Goal: Task Accomplishment & Management: Use online tool/utility

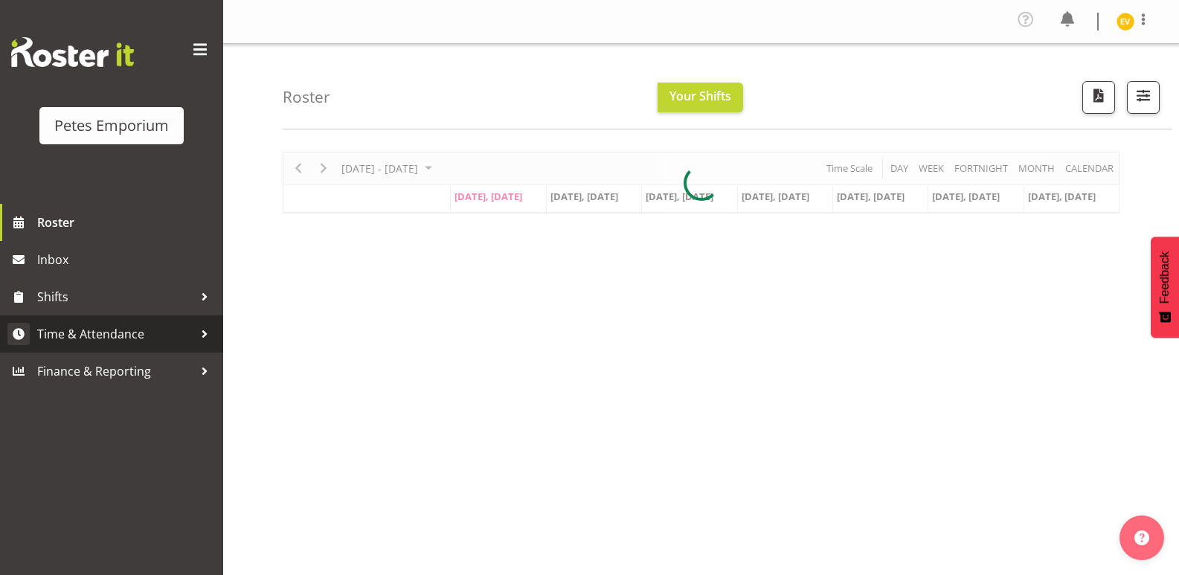
click at [101, 341] on span "Time & Attendance" at bounding box center [115, 334] width 156 height 22
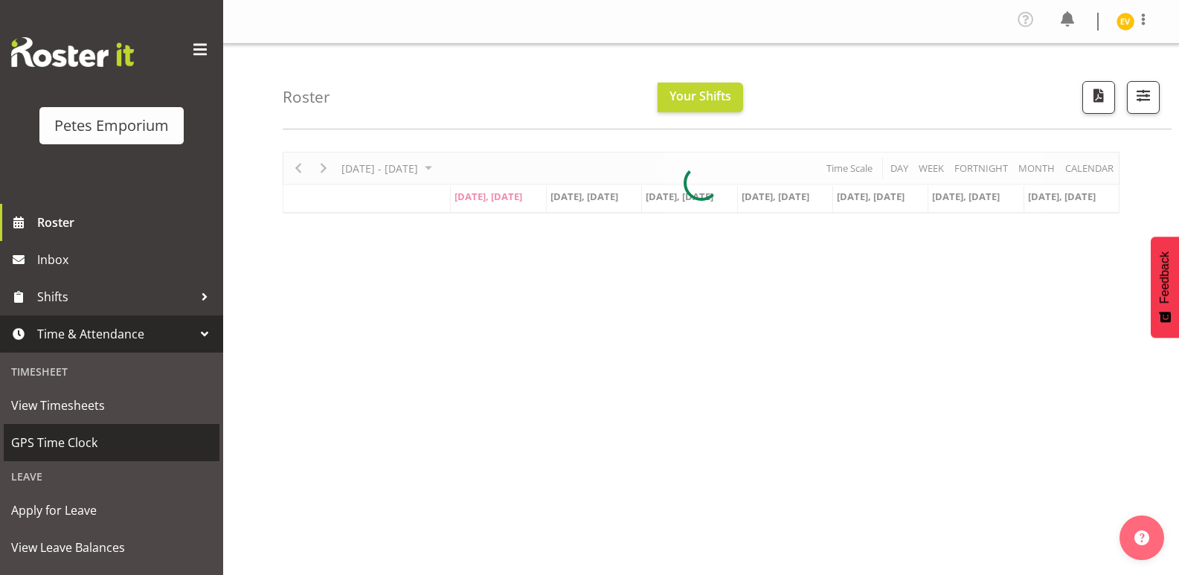
click at [88, 444] on span "GPS Time Clock" at bounding box center [111, 442] width 201 height 22
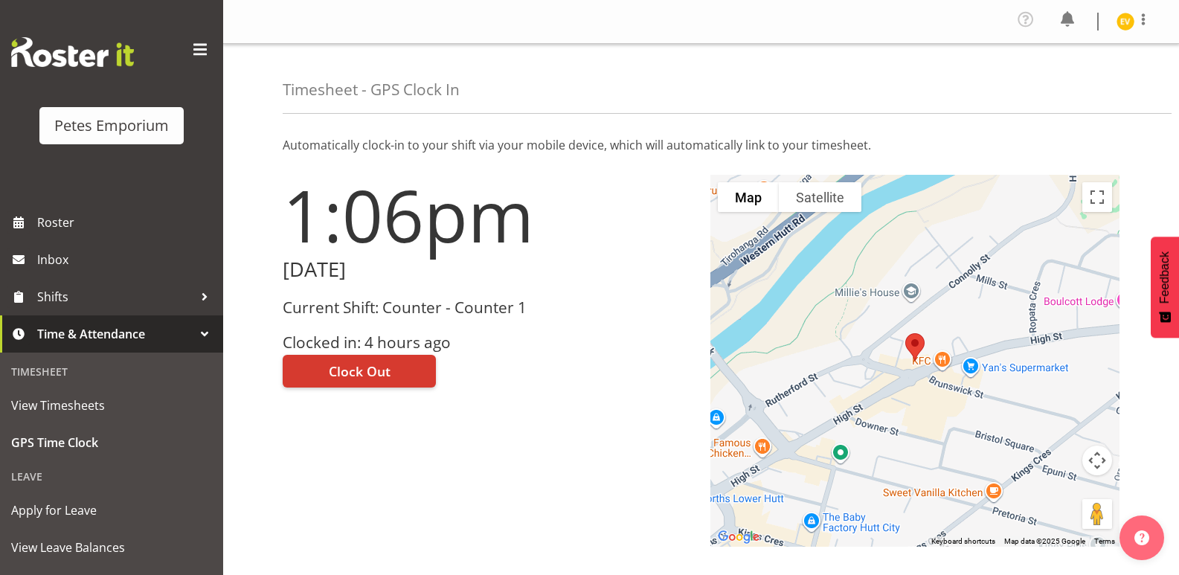
click at [463, 306] on h3 "Current Shift: Counter - Counter 1" at bounding box center [488, 307] width 410 height 17
click at [359, 368] on span "Clock Out" at bounding box center [360, 370] width 62 height 19
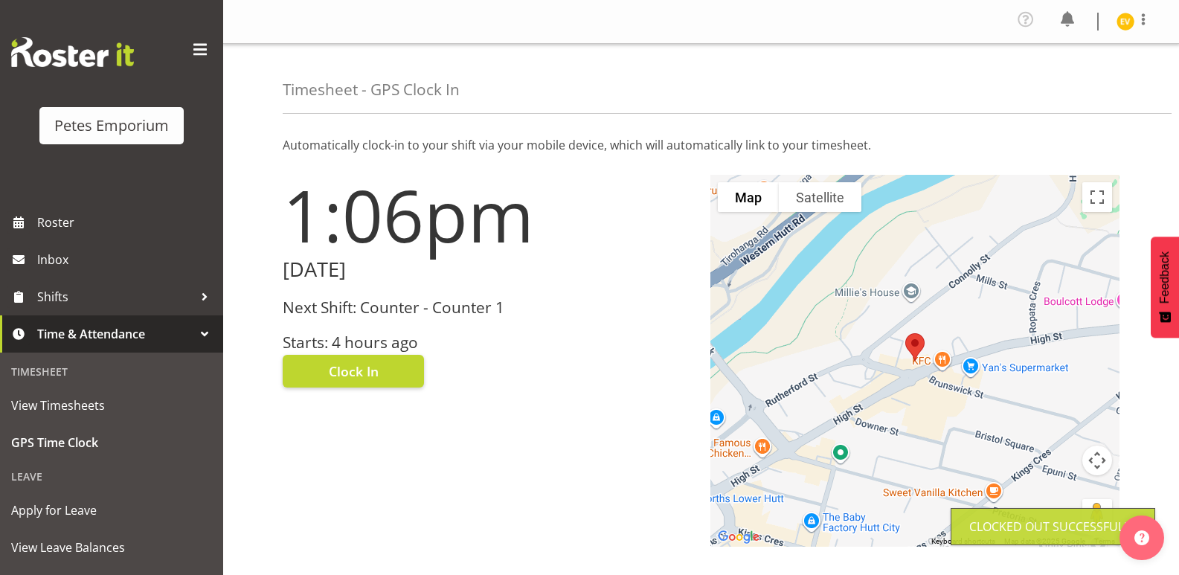
click at [1117, 22] on img at bounding box center [1125, 22] width 18 height 18
click at [1088, 84] on link "Log Out" at bounding box center [1080, 81] width 143 height 27
